Goal: Information Seeking & Learning: Learn about a topic

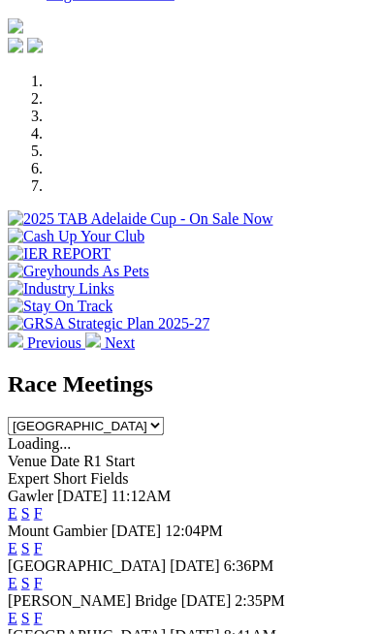
scroll to position [732, 0]
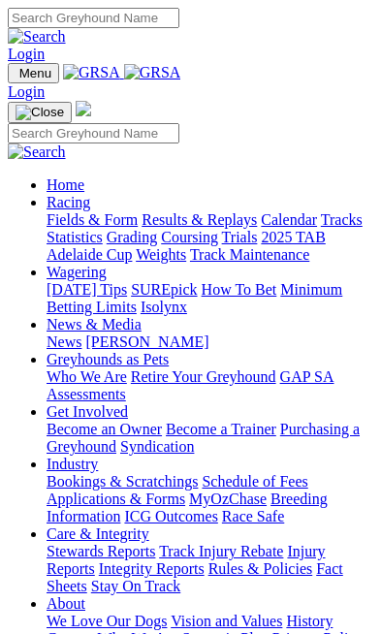
scroll to position [732, 0]
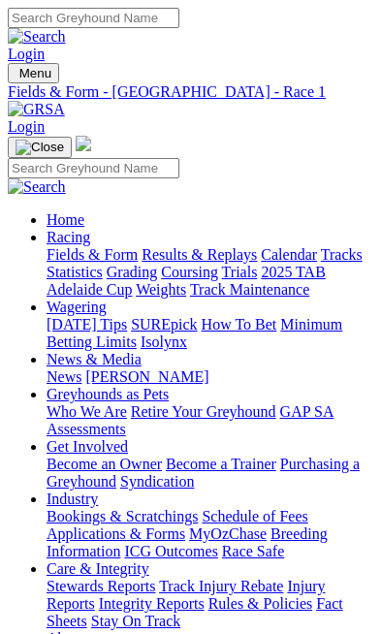
scroll to position [0, 134]
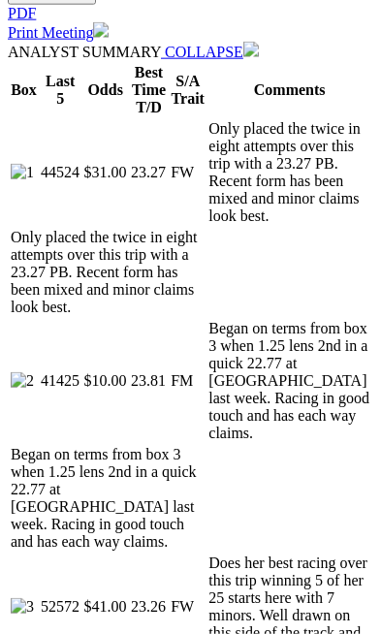
scroll to position [1177, 0]
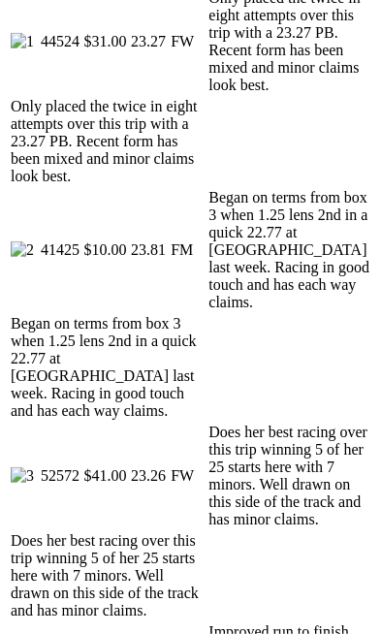
scroll to position [1198, 0]
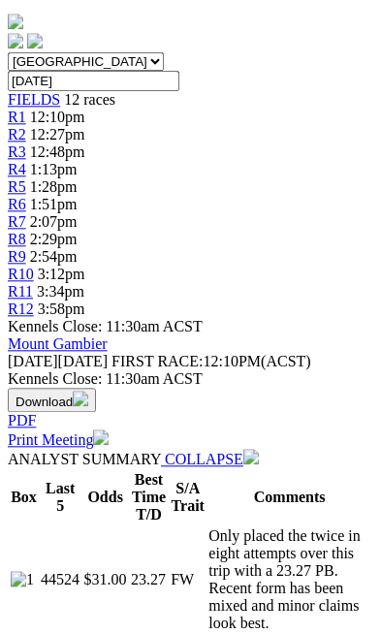
scroll to position [770, 0]
